Goal: Information Seeking & Learning: Understand process/instructions

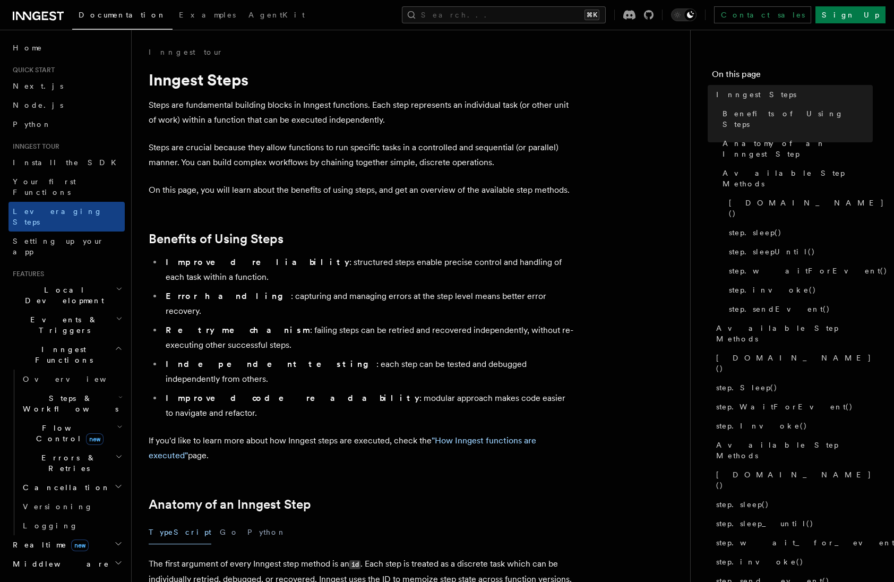
click at [358, 289] on li "Error handling : capturing and managing errors at the step level means better e…" at bounding box center [367, 304] width 411 height 30
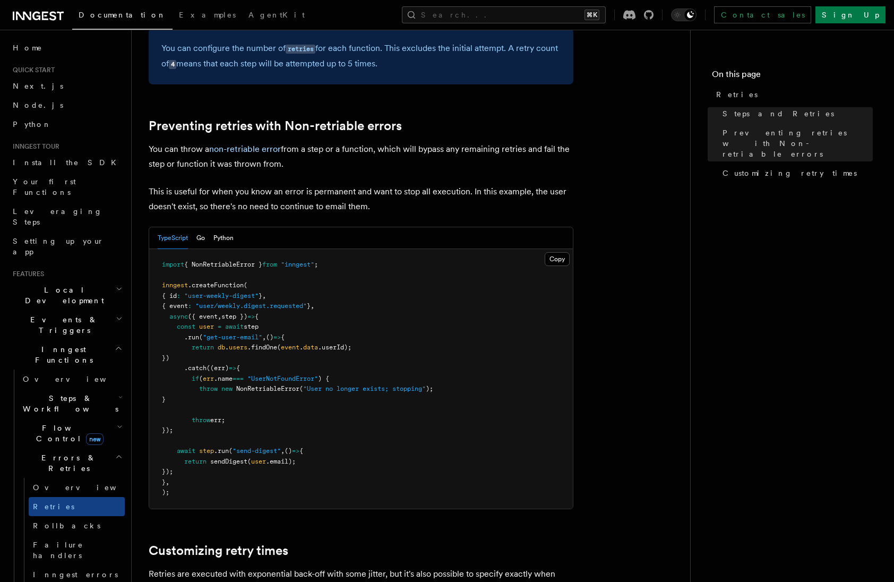
scroll to position [893, 0]
click at [345, 185] on p "This is useful for when you know an error is permanent and want to stop all exe…" at bounding box center [361, 200] width 425 height 30
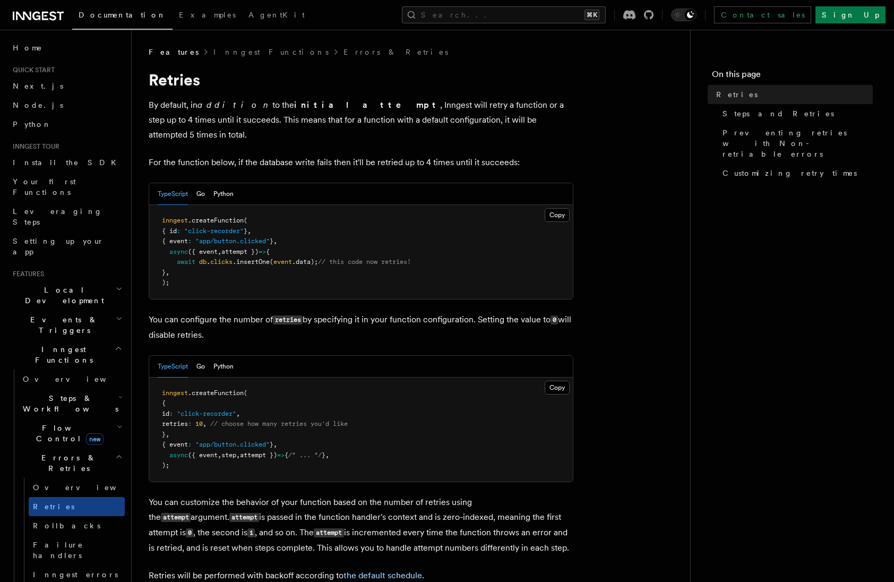
click at [382, 155] on p "For the function below, if the database write fails then it'll be retried up to…" at bounding box center [361, 162] width 425 height 15
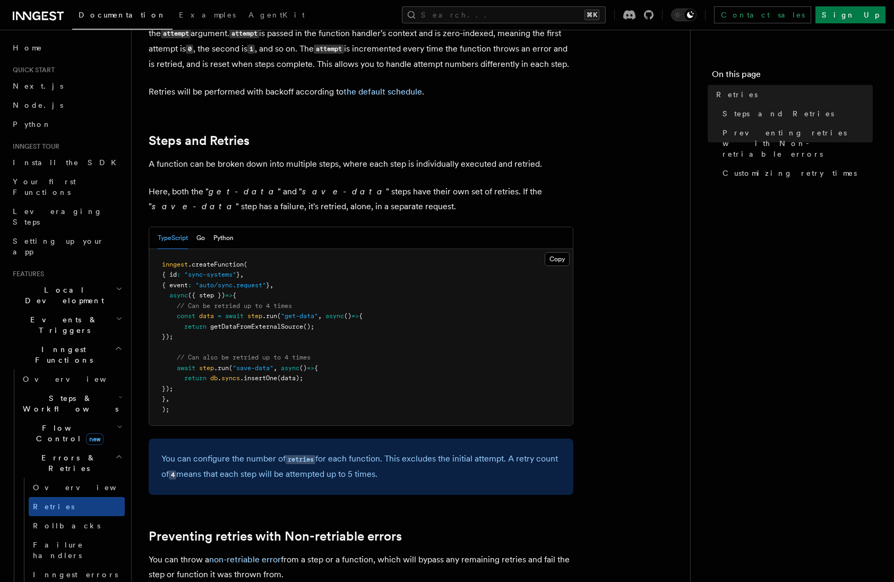
scroll to position [483, 0]
click at [300, 455] on code "retries" at bounding box center [300, 459] width 30 height 9
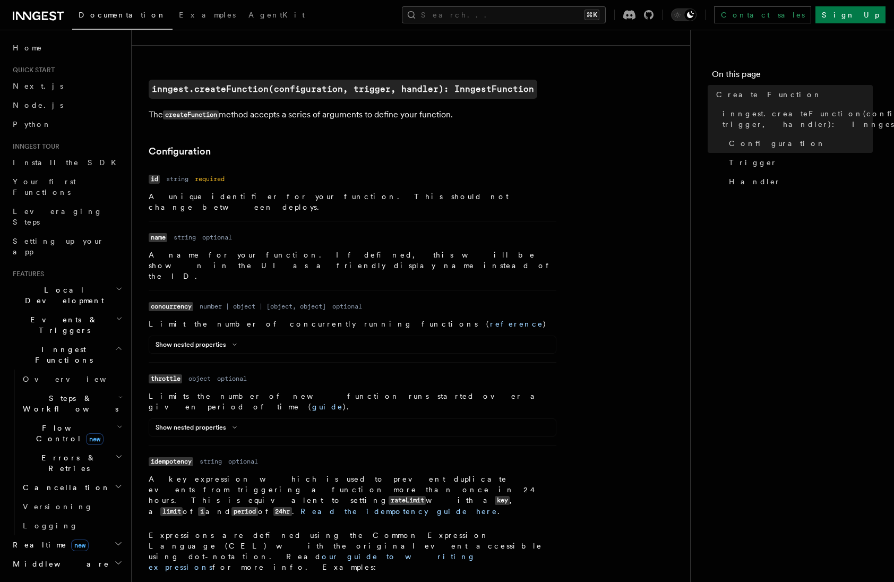
scroll to position [259, 0]
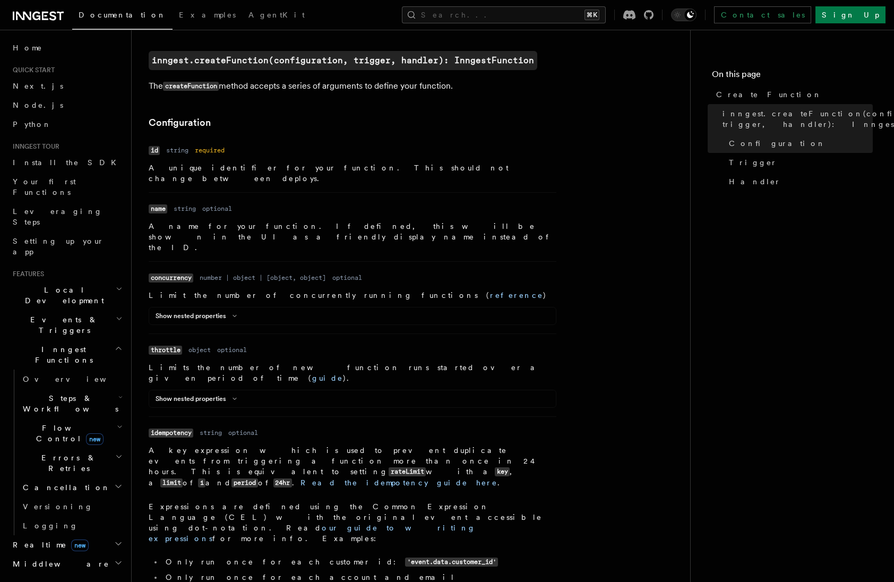
click at [365, 394] on div "Show nested properties" at bounding box center [352, 400] width 406 height 13
